Goal: Check status

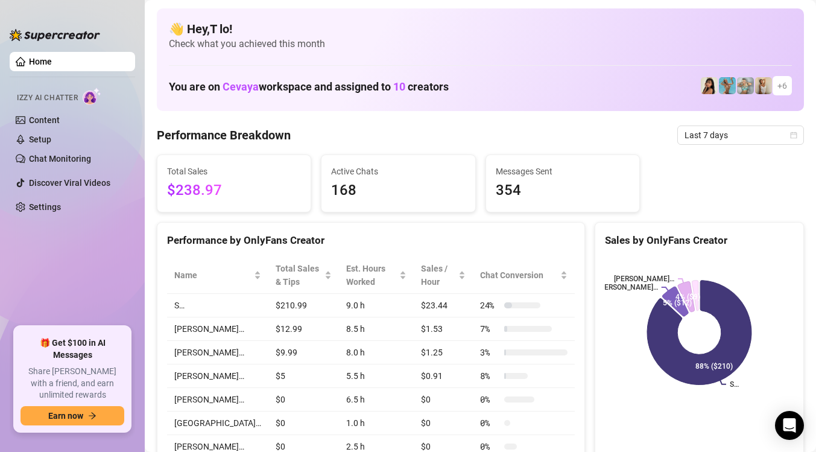
scroll to position [17, 0]
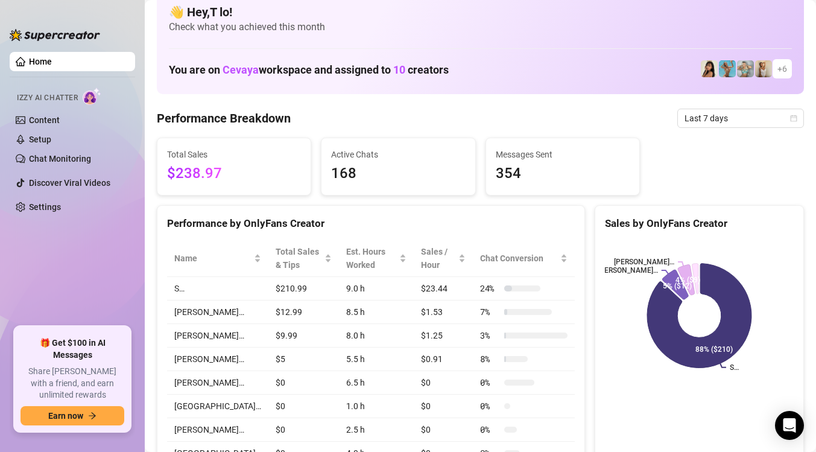
click at [122, 14] on div "Home Izzy AI Chatter Content Setup Chat Monitoring Discover Viral Videos Settin…" at bounding box center [72, 226] width 125 height 430
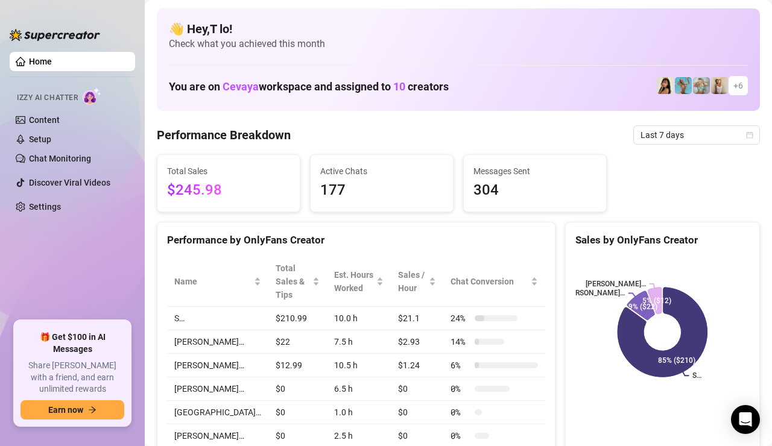
click at [123, 9] on aside "Home Izzy AI Chatter Content Setup Chat Monitoring Discover Viral Videos Settin…" at bounding box center [72, 223] width 145 height 446
click at [127, 16] on div "Home Izzy AI Chatter Content Setup Chat Monitoring Discover Viral Videos Settin…" at bounding box center [72, 223] width 125 height 425
click at [121, 13] on div "Home Izzy AI Chatter Content Setup Chat Monitoring Discover Viral Videos Settin…" at bounding box center [72, 223] width 125 height 425
click at [125, 11] on div "Home Izzy AI Chatter Content Setup Chat Monitoring Discover Viral Videos Settin…" at bounding box center [72, 223] width 125 height 425
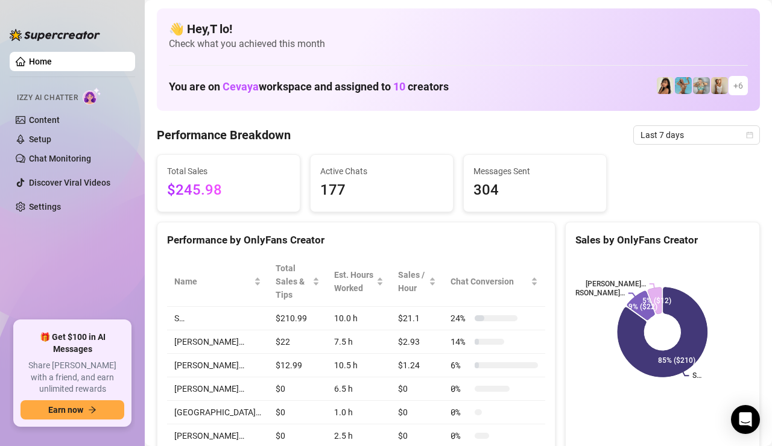
click at [119, 16] on div "Home Izzy AI Chatter Content Setup Chat Monitoring Discover Viral Videos Settin…" at bounding box center [72, 223] width 125 height 425
click at [123, 12] on div "Home Izzy AI Chatter Content Setup Chat Monitoring Discover Viral Videos Settin…" at bounding box center [72, 223] width 125 height 425
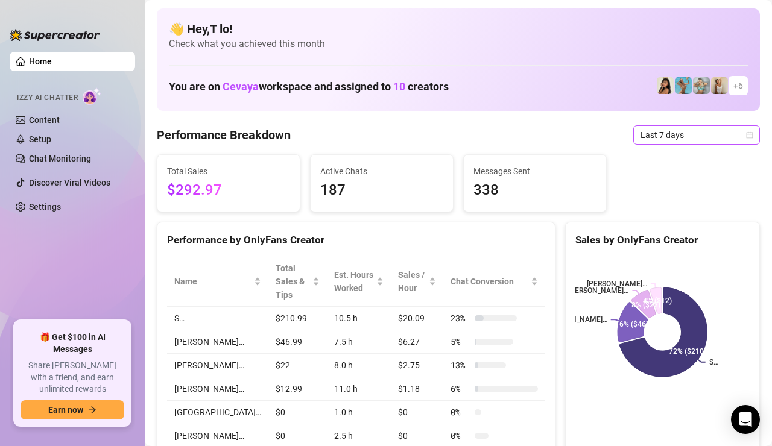
click at [664, 130] on span "Last 7 days" at bounding box center [696, 135] width 112 height 18
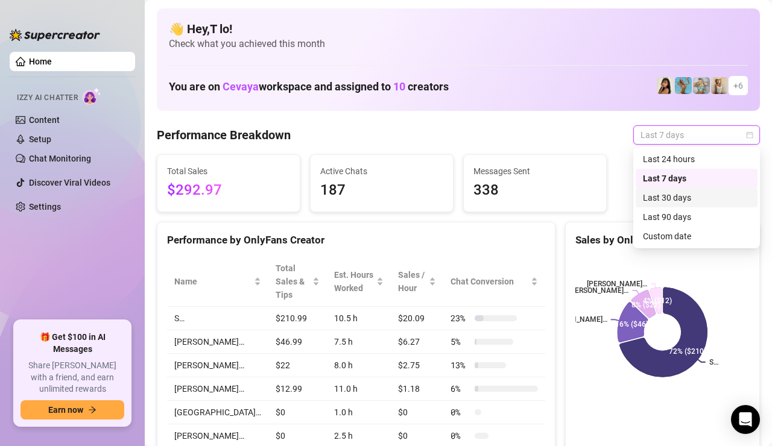
click at [666, 191] on div "Last 30 days" at bounding box center [697, 197] width 122 height 19
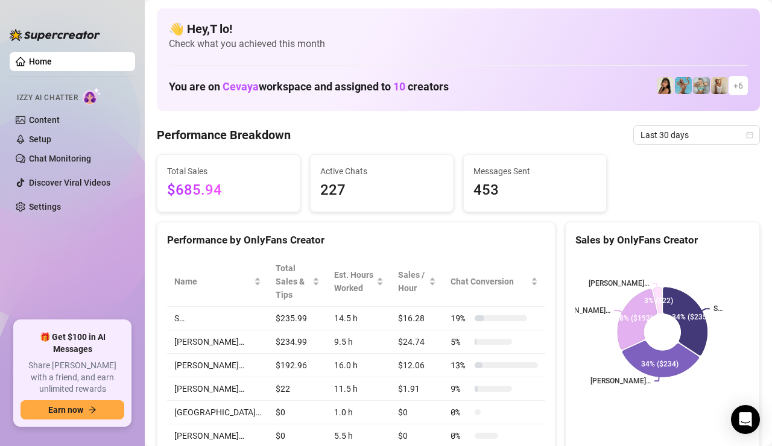
click at [247, 203] on div "Total Sales $685.94" at bounding box center [228, 183] width 142 height 57
click at [689, 296] on icon at bounding box center [687, 320] width 49 height 75
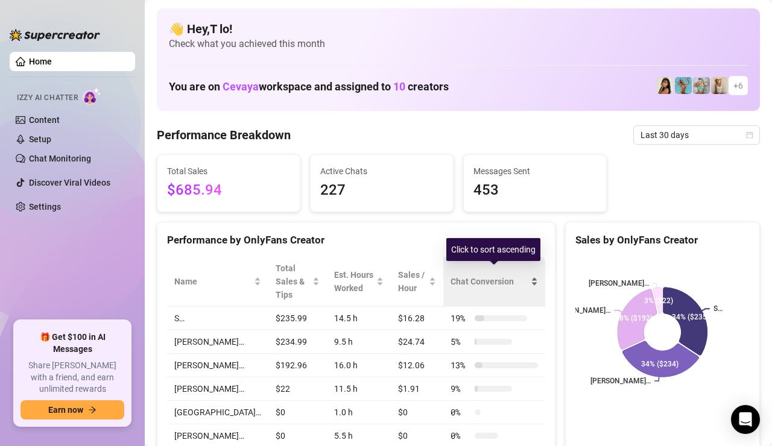
click at [480, 280] on span "Chat Conversion" at bounding box center [489, 281] width 78 height 13
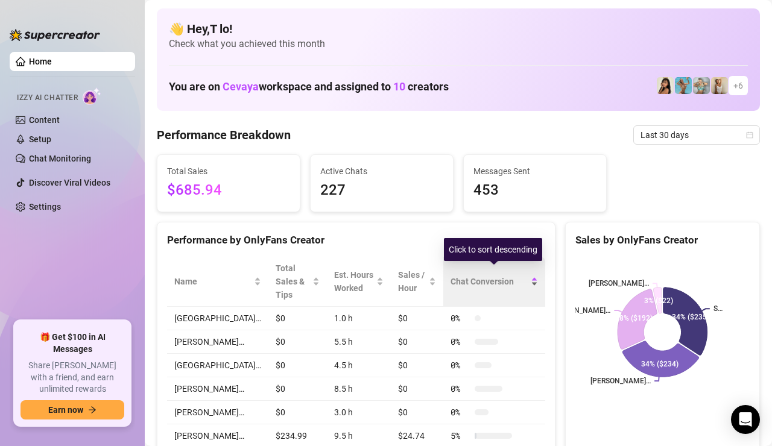
click at [480, 281] on span "Chat Conversion" at bounding box center [489, 281] width 78 height 13
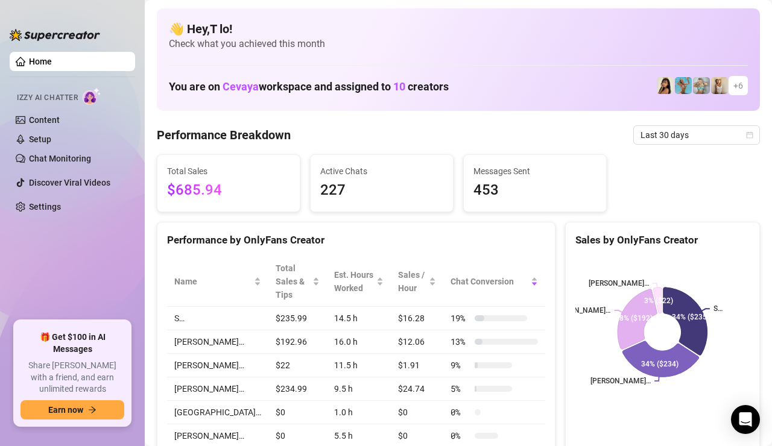
click at [268, 307] on td "$235.99" at bounding box center [297, 319] width 58 height 24
click at [202, 286] on div "Name" at bounding box center [217, 281] width 87 height 13
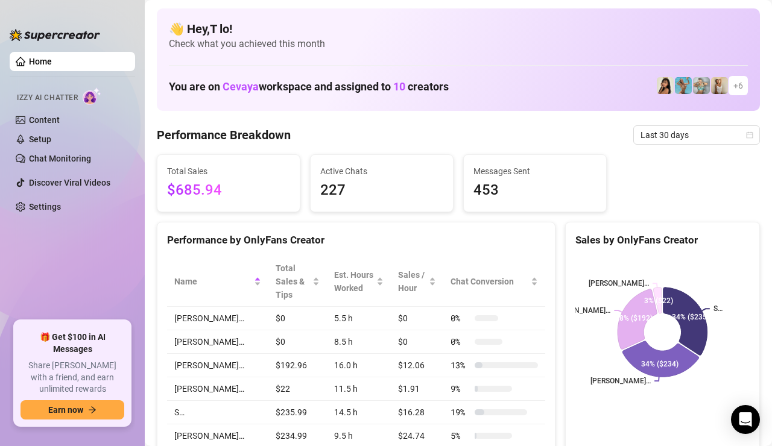
click at [235, 200] on span "$685.94" at bounding box center [228, 190] width 123 height 23
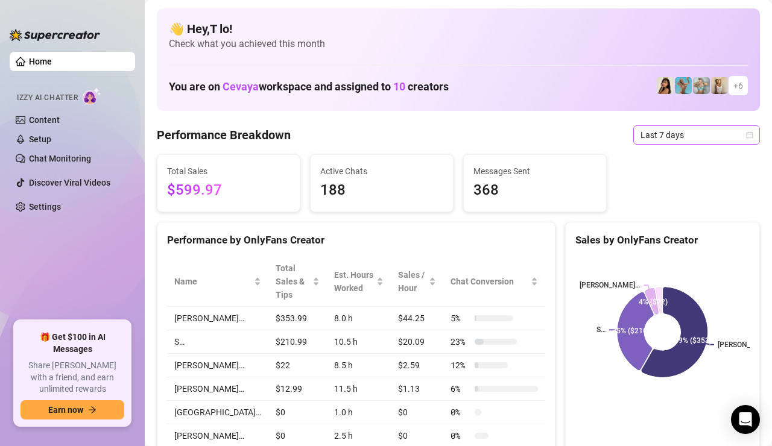
click at [687, 135] on span "Last 7 days" at bounding box center [696, 135] width 112 height 18
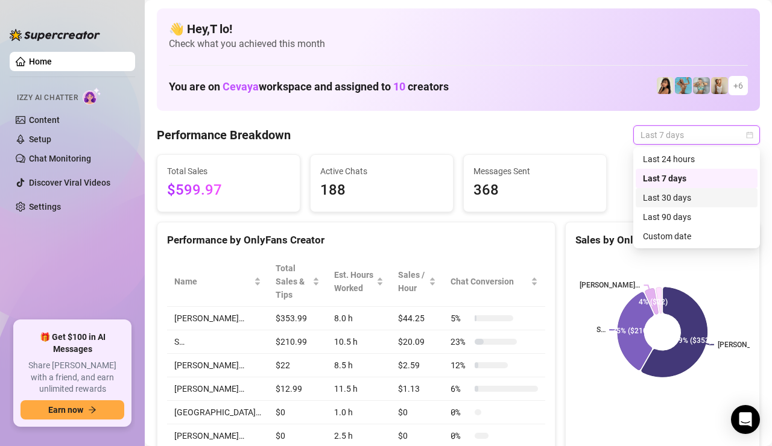
click at [681, 196] on div "Last 30 days" at bounding box center [696, 197] width 107 height 13
